Goal: Complete application form: Complete application form

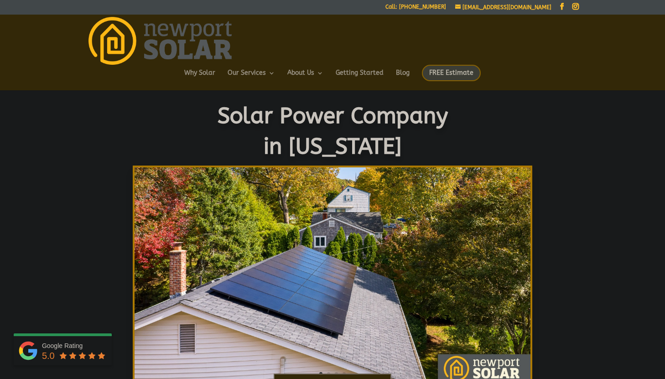
click at [446, 72] on span "FREE Estimate" at bounding box center [451, 73] width 59 height 16
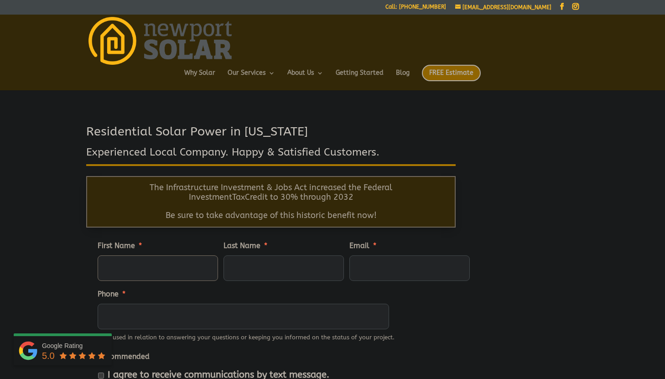
click at [172, 268] on input "First Name *" at bounding box center [158, 269] width 120 height 26
type input "[PERSON_NAME]"
type input "[PERSON_NAME][EMAIL_ADDRESS][PERSON_NAME][DOMAIN_NAME]"
type input "4012820963"
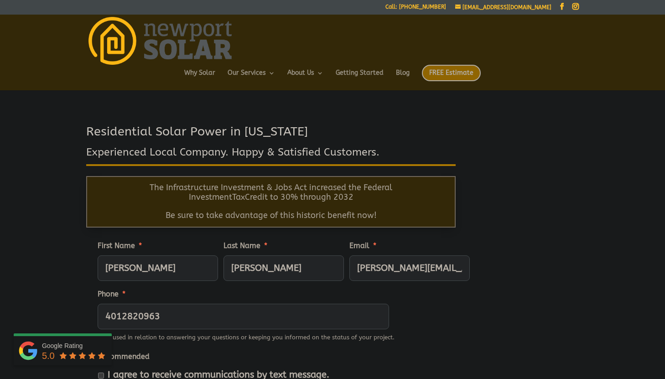
type input "[STREET_ADDRESS]"
type input "[GEOGRAPHIC_DATA]"
type input "02818"
type input "[PHONE_NUMBER]"
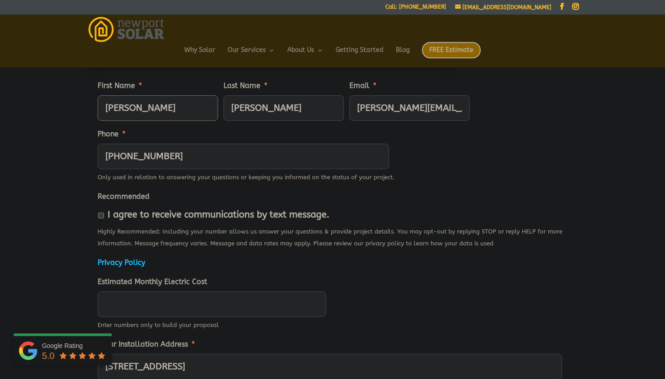
scroll to position [136, 0]
click at [102, 216] on input "I agree to receive communications by text message." at bounding box center [101, 216] width 6 height 6
checkbox input "true"
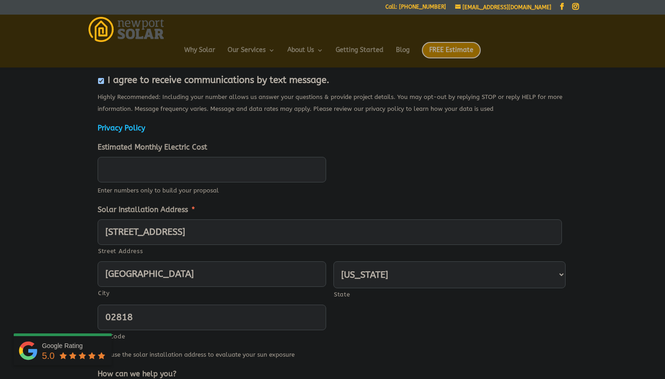
scroll to position [285, 0]
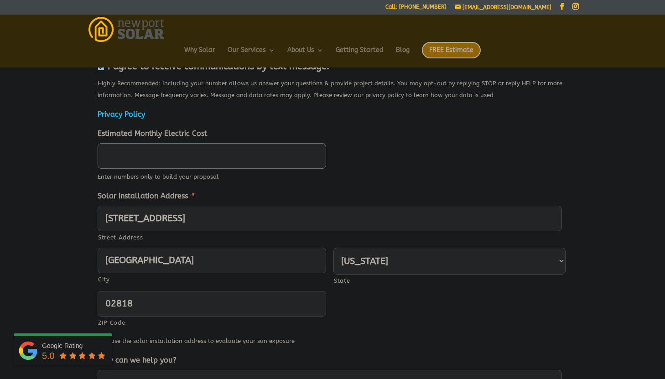
type input "____"
click at [136, 163] on input "____" at bounding box center [212, 156] width 229 height 26
type input "300"
click at [92, 204] on div "First Name * Tim Last Name * Garthwaite Email * tim@garthwaite.org Phone * (401…" at bounding box center [332, 211] width 493 height 575
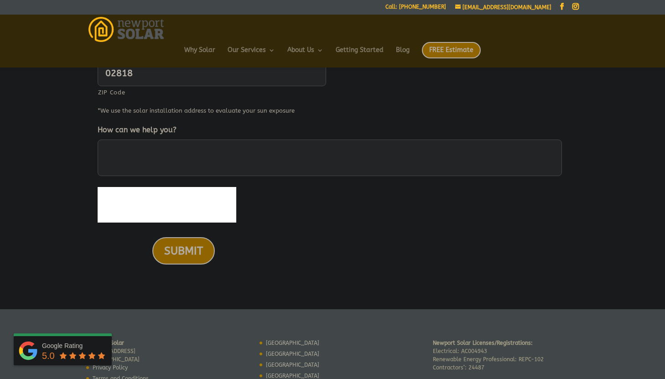
scroll to position [530, 0]
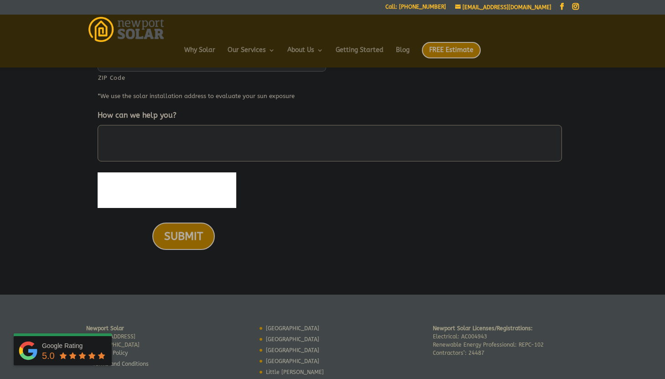
click at [151, 131] on textarea "How can we help you?" at bounding box center [330, 143] width 465 height 37
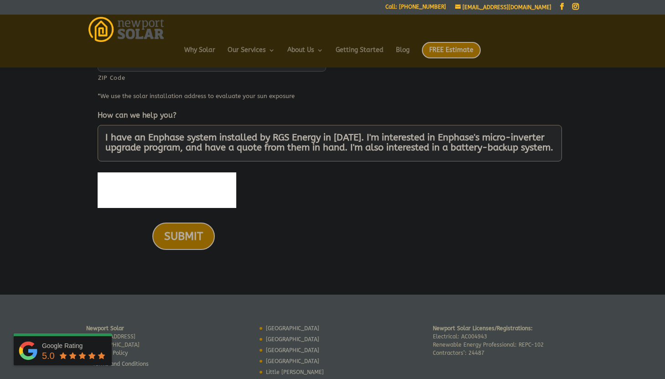
scroll to position [2, 0]
type textarea "I have an Enphase system installed by RGS Energy in 2017. I'm interested in Enp…"
click at [175, 231] on input "SUBMIT" at bounding box center [183, 236] width 63 height 27
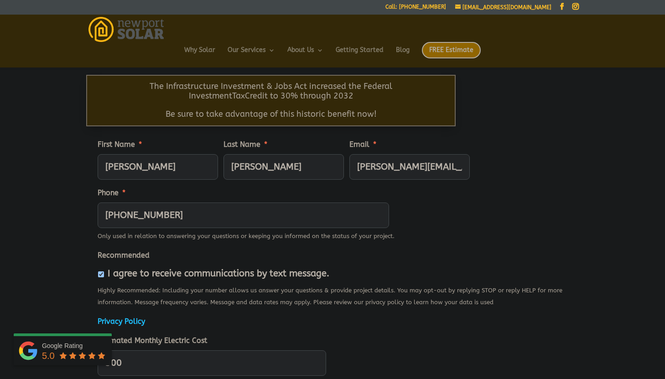
scroll to position [75, 0]
